Goal: Register for event/course

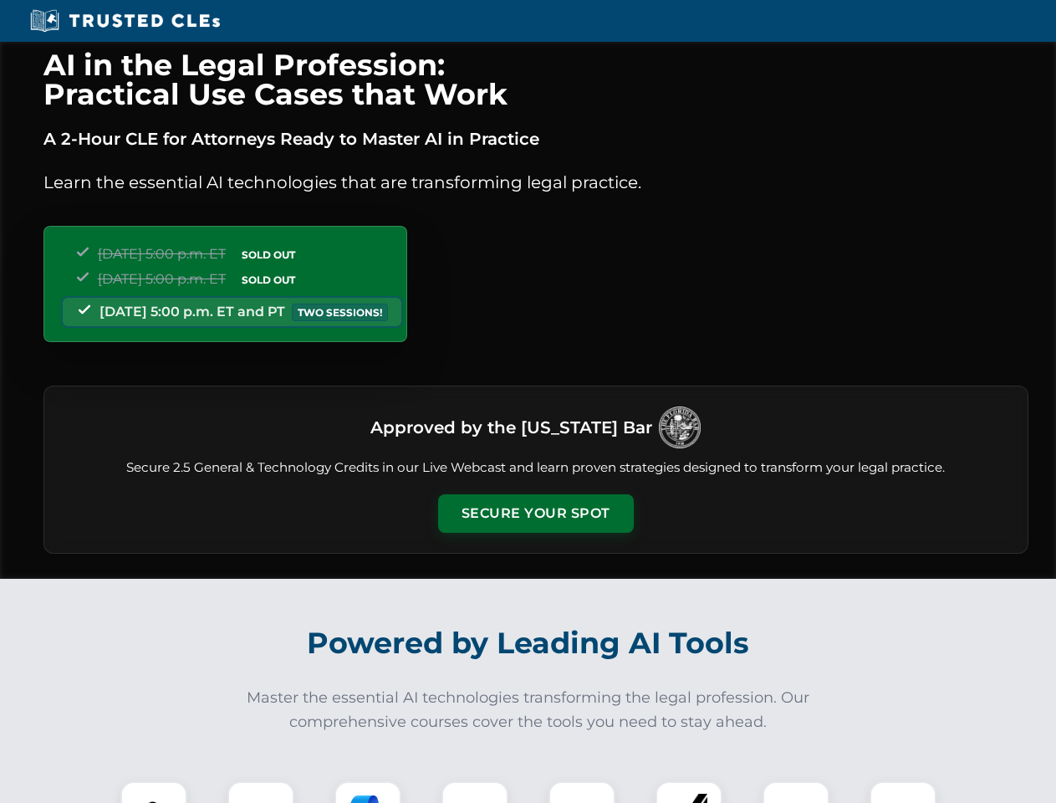
click at [535, 513] on button "Secure Your Spot" at bounding box center [536, 513] width 196 height 38
click at [154, 792] on img at bounding box center [154, 814] width 49 height 49
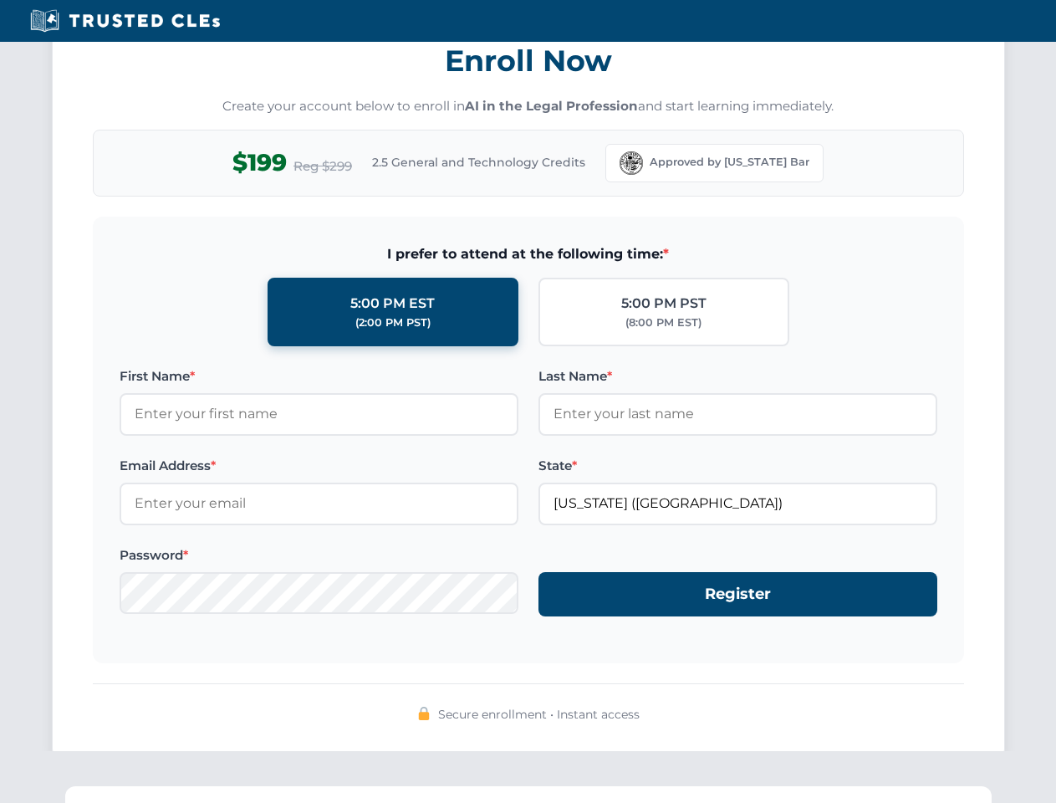
scroll to position [1641, 0]
